Goal: Information Seeking & Learning: Learn about a topic

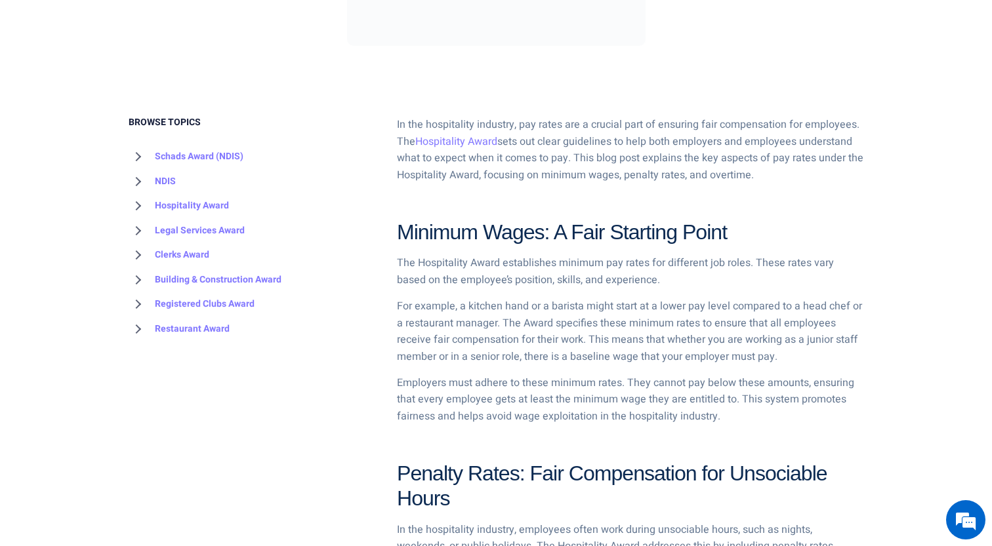
scroll to position [623, 0]
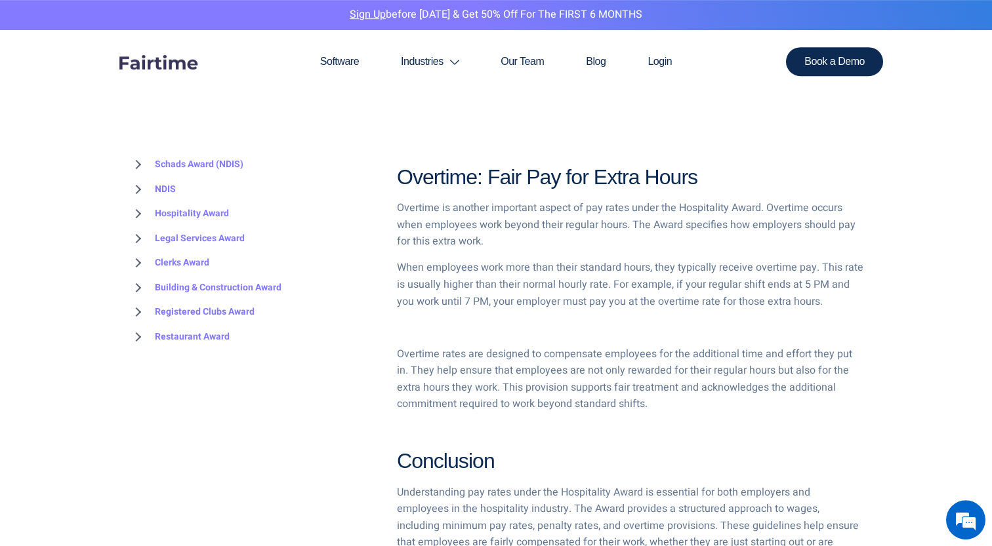
scroll to position [1058, 0]
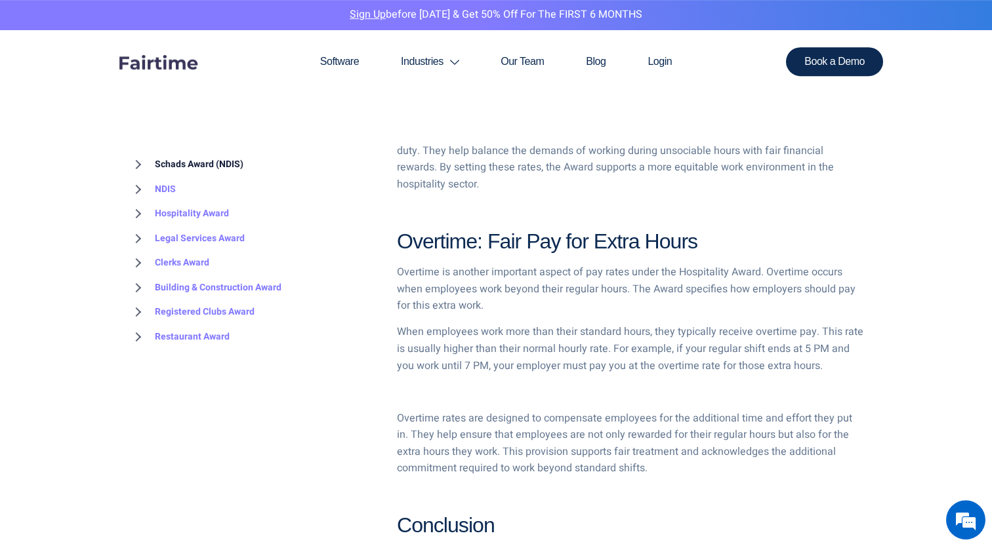
click at [184, 163] on link "Schads Award (NDIS)" at bounding box center [186, 164] width 115 height 25
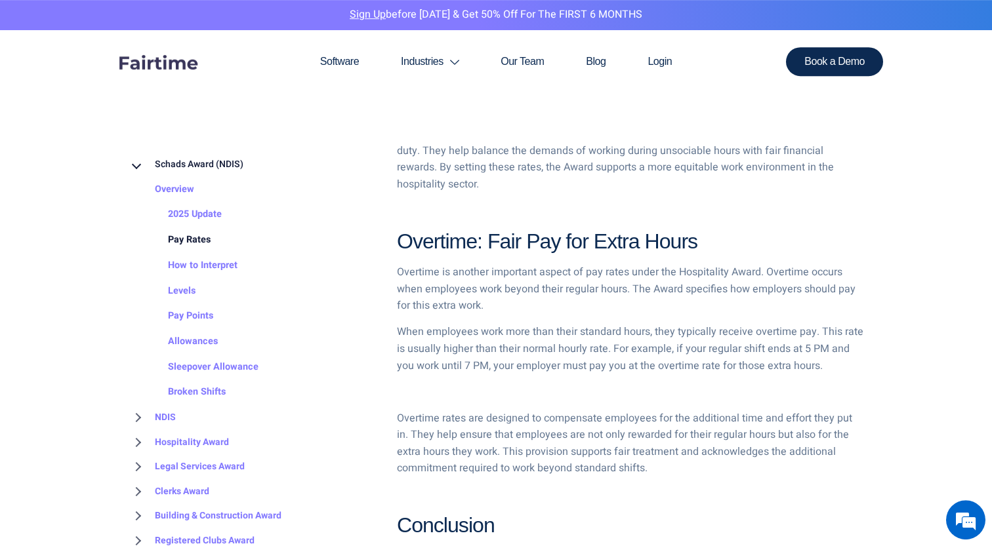
click at [194, 238] on link "Pay Rates" at bounding box center [176, 241] width 69 height 26
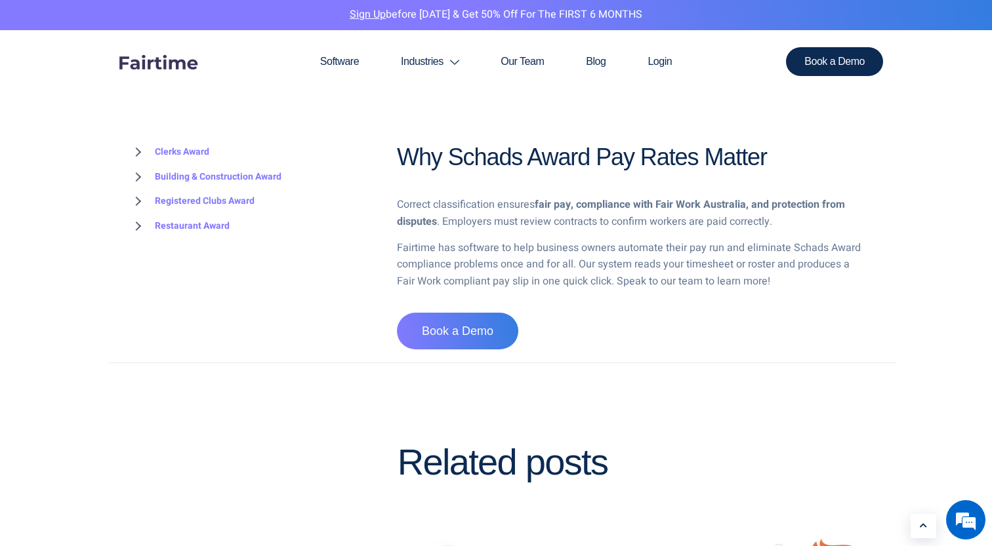
scroll to position [3104, 0]
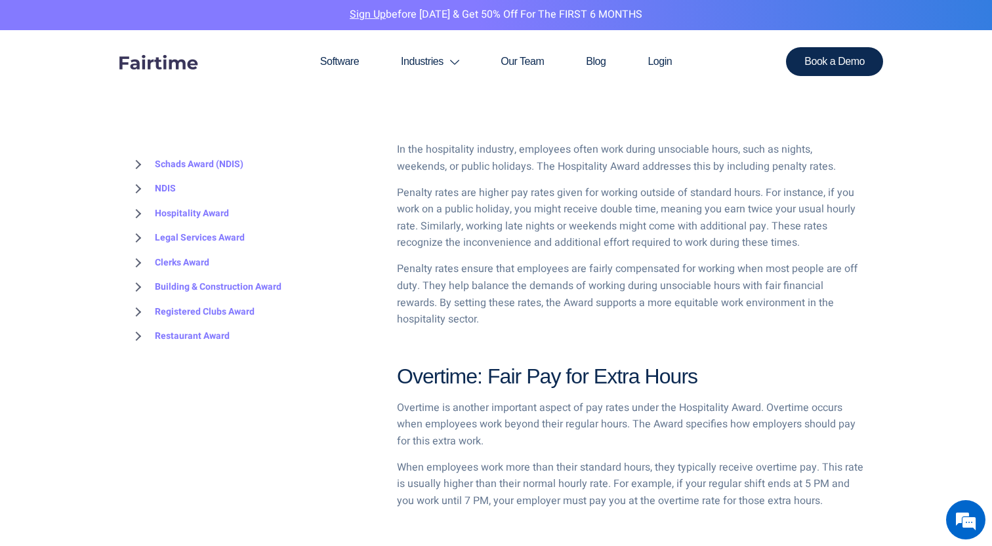
scroll to position [1064, 0]
